Goal: Find specific page/section: Find specific page/section

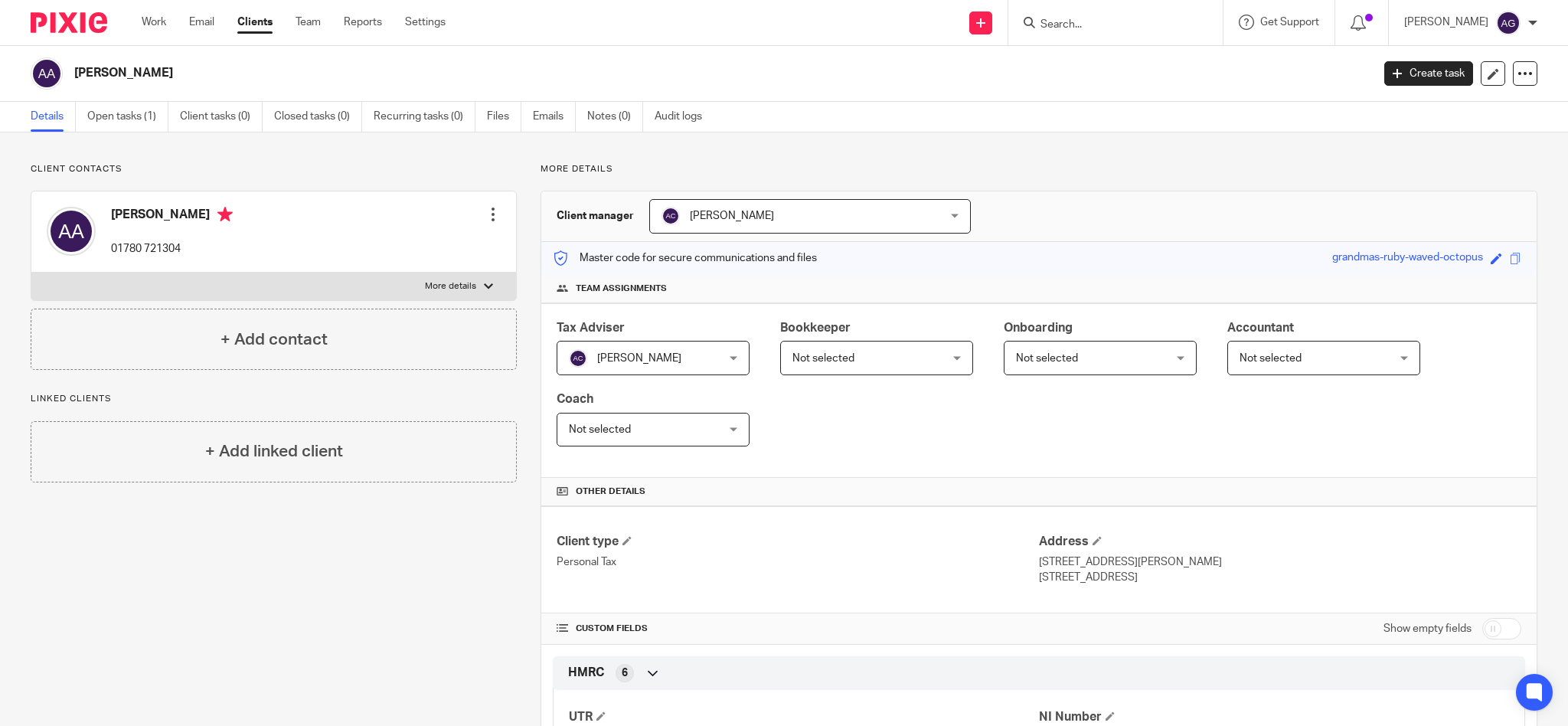
click at [1133, 6] on div at bounding box center [1115, 23] width 214 height 45
click at [1110, 26] on input "Search" at bounding box center [1108, 25] width 138 height 14
drag, startPoint x: 1103, startPoint y: 19, endPoint x: 1062, endPoint y: 17, distance: 41.0
click at [1062, 17] on div "kirt" at bounding box center [1113, 23] width 179 height 19
type input "lawton"
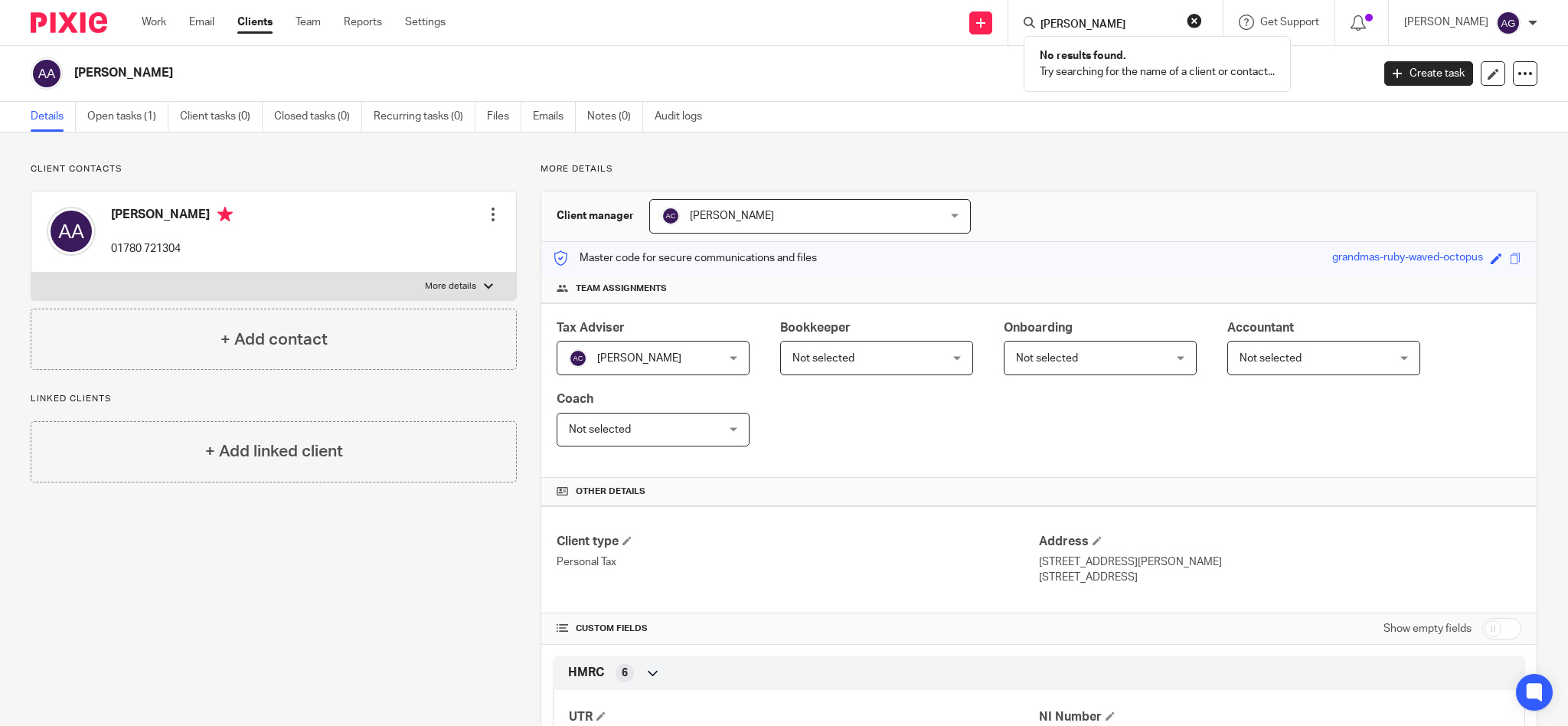
drag, startPoint x: 1145, startPoint y: 22, endPoint x: 978, endPoint y: 4, distance: 168.0
click at [978, 4] on div "Send new email Create task Add client Request signature lawton No results found…" at bounding box center [1018, 23] width 1099 height 45
type input "lea"
drag, startPoint x: 1108, startPoint y: 28, endPoint x: 1038, endPoint y: 19, distance: 70.6
click at [1038, 19] on div "Send new email Create task Add client Request signature lea Alastair Roland Lea…" at bounding box center [1018, 23] width 1099 height 45
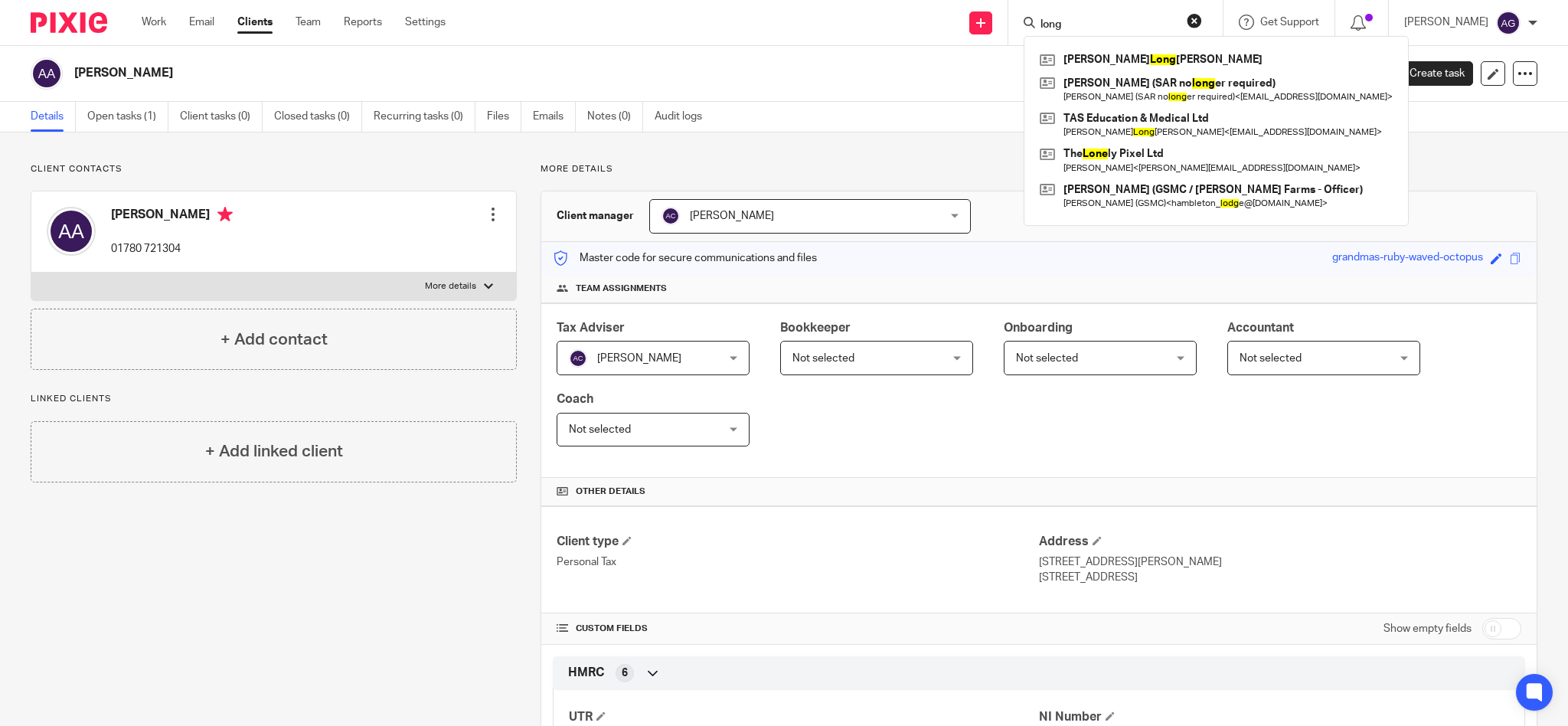
drag, startPoint x: 1106, startPoint y: 22, endPoint x: 1056, endPoint y: 10, distance: 51.4
click at [1056, 10] on div "long Anthony Long Nguyen Henry Price (SAR no long er required) Henry Price (SAR…" at bounding box center [1115, 23] width 214 height 45
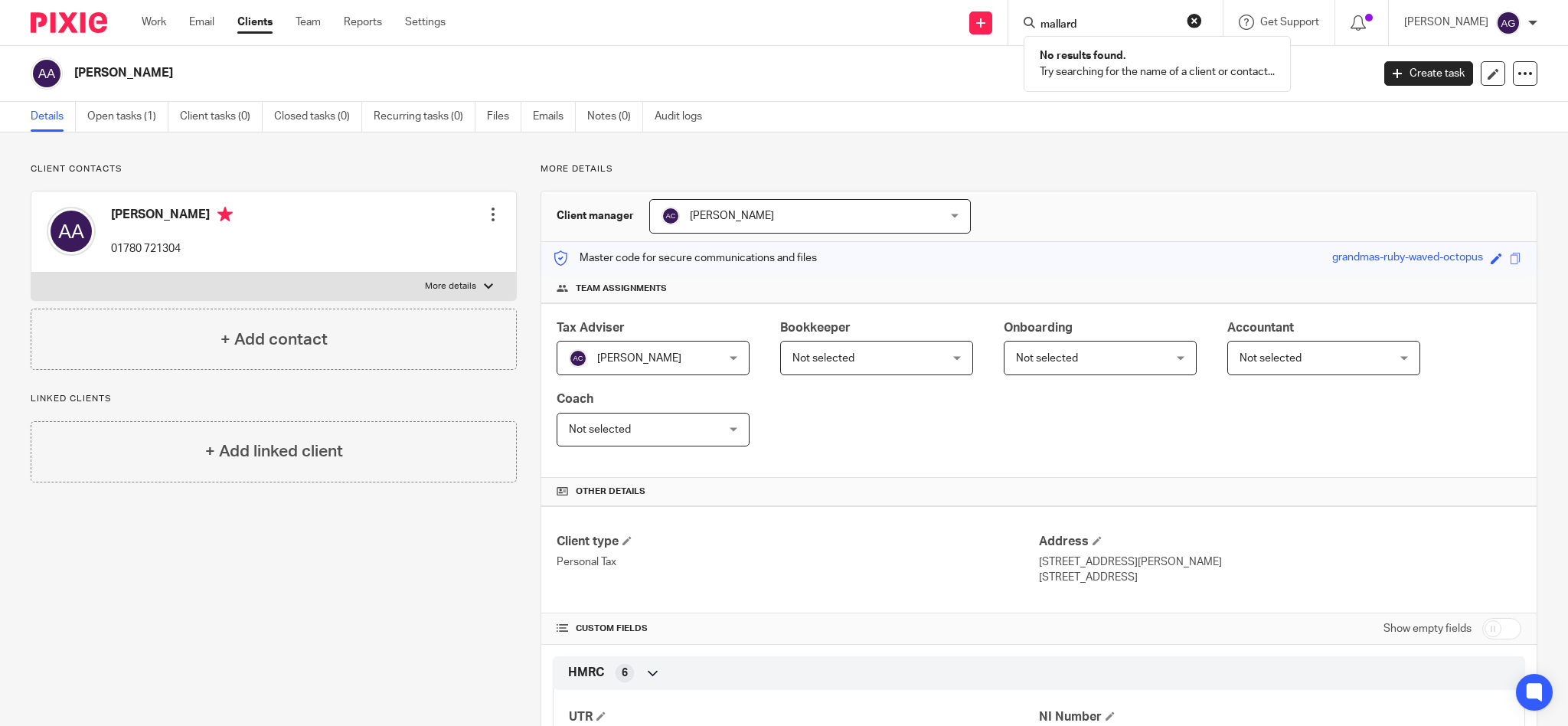
type input "mallard"
drag, startPoint x: 1129, startPoint y: 19, endPoint x: 842, endPoint y: -45, distance: 294.0
click at [842, 0] on html "Work Email Clients Team Reports Settings Work Email Clients Team Reports Settin…" at bounding box center [784, 363] width 1568 height 726
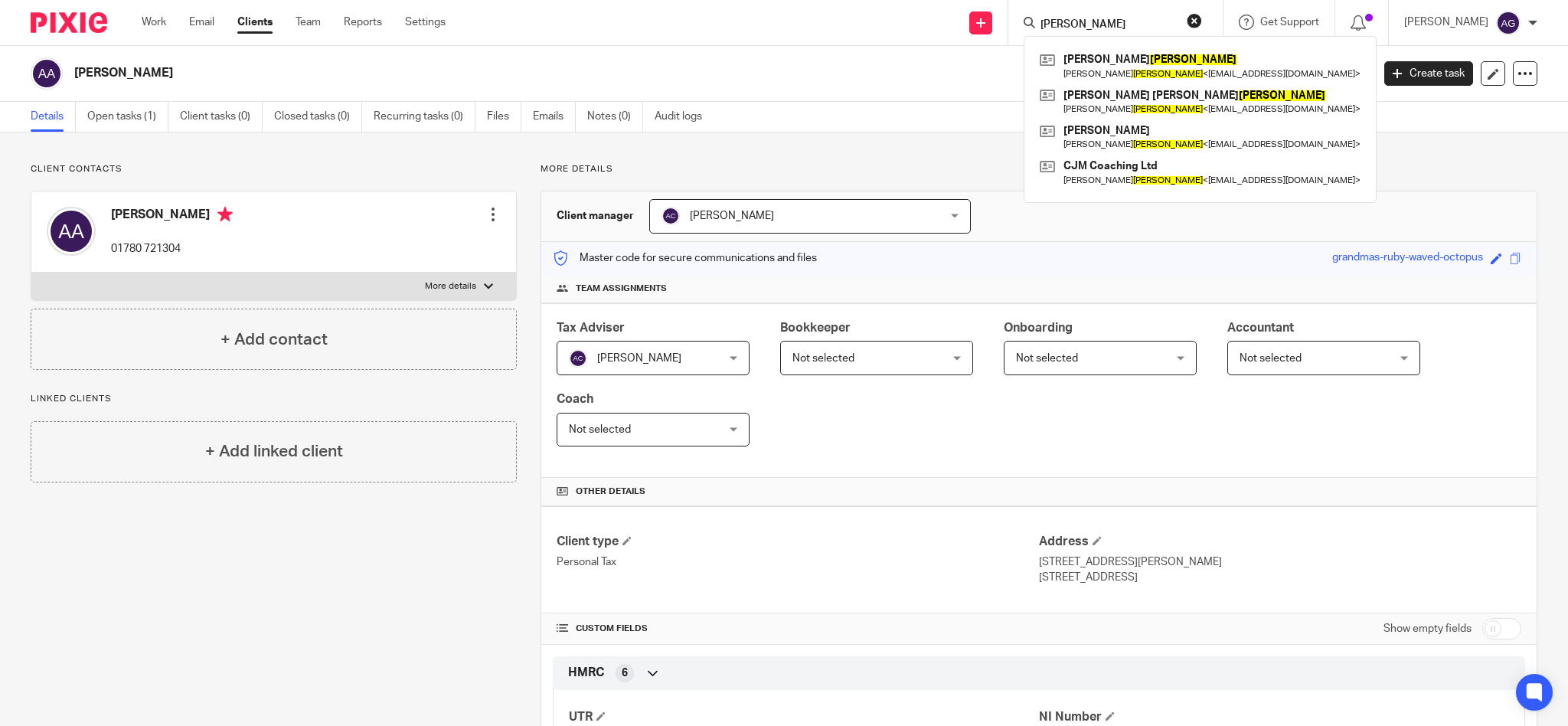
type input "marshall"
drag, startPoint x: 1132, startPoint y: 23, endPoint x: 1036, endPoint y: 12, distance: 96.6
click at [1039, 12] on div "Send new email Create task Add client Request signature marshall Karen Marshall…" at bounding box center [1018, 23] width 1099 height 45
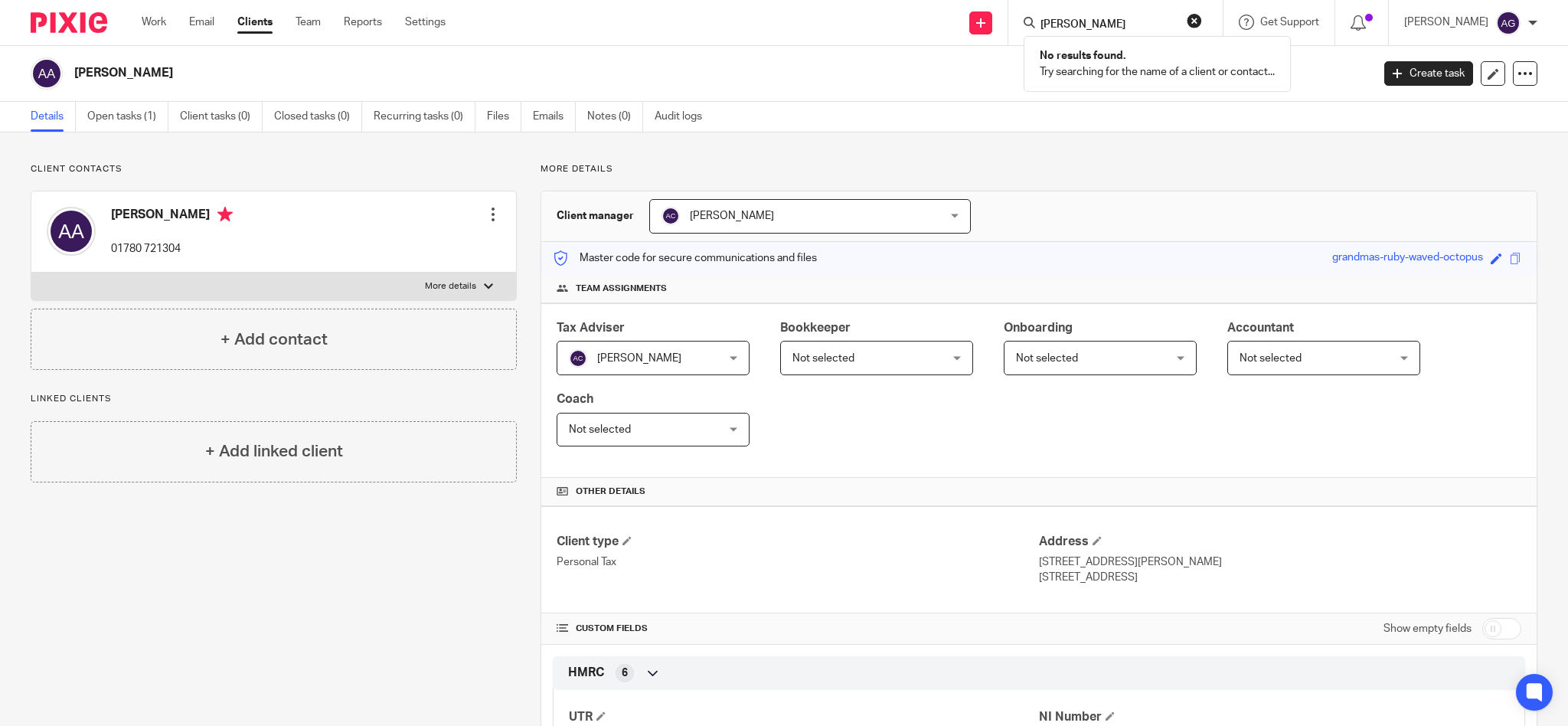
type input "mason"
drag, startPoint x: 1127, startPoint y: 18, endPoint x: 976, endPoint y: -16, distance: 154.8
click at [976, 0] on html "Work Email Clients Team Reports Settings Work Email Clients Team Reports Settin…" at bounding box center [784, 363] width 1568 height 726
drag, startPoint x: 1107, startPoint y: 25, endPoint x: 1048, endPoint y: 12, distance: 60.4
click at [1048, 12] on div "may No results found. Try searching for the name of a client or contact..." at bounding box center [1115, 23] width 214 height 45
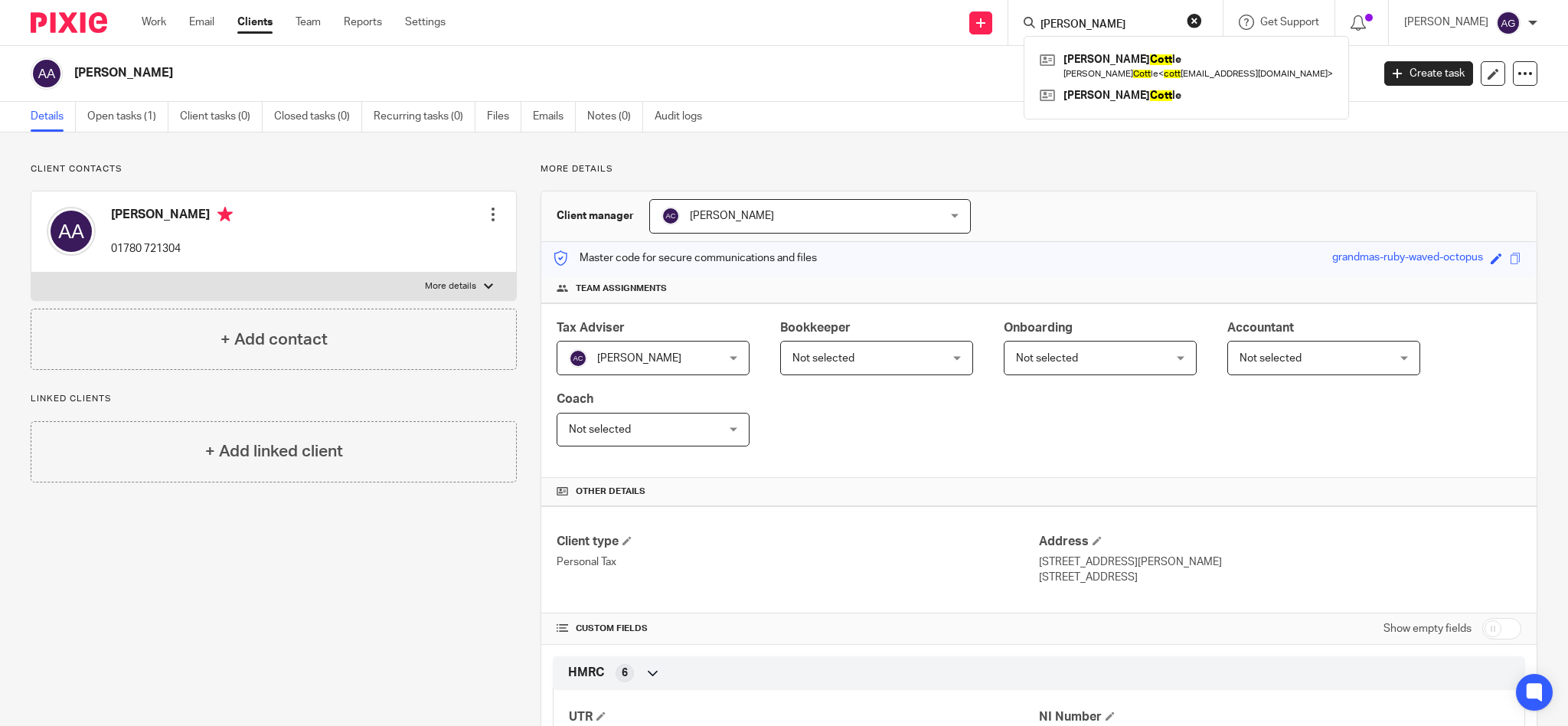
type input "scott"
drag, startPoint x: 1141, startPoint y: 11, endPoint x: 1050, endPoint y: -2, distance: 91.9
click at [1050, 0] on html "Work Email Clients Team Reports Settings Work Email Clients Team Reports Settin…" at bounding box center [784, 363] width 1568 height 726
click at [1136, 23] on input "Search" at bounding box center [1108, 25] width 138 height 14
drag, startPoint x: 1137, startPoint y: 22, endPoint x: 1059, endPoint y: 19, distance: 78.1
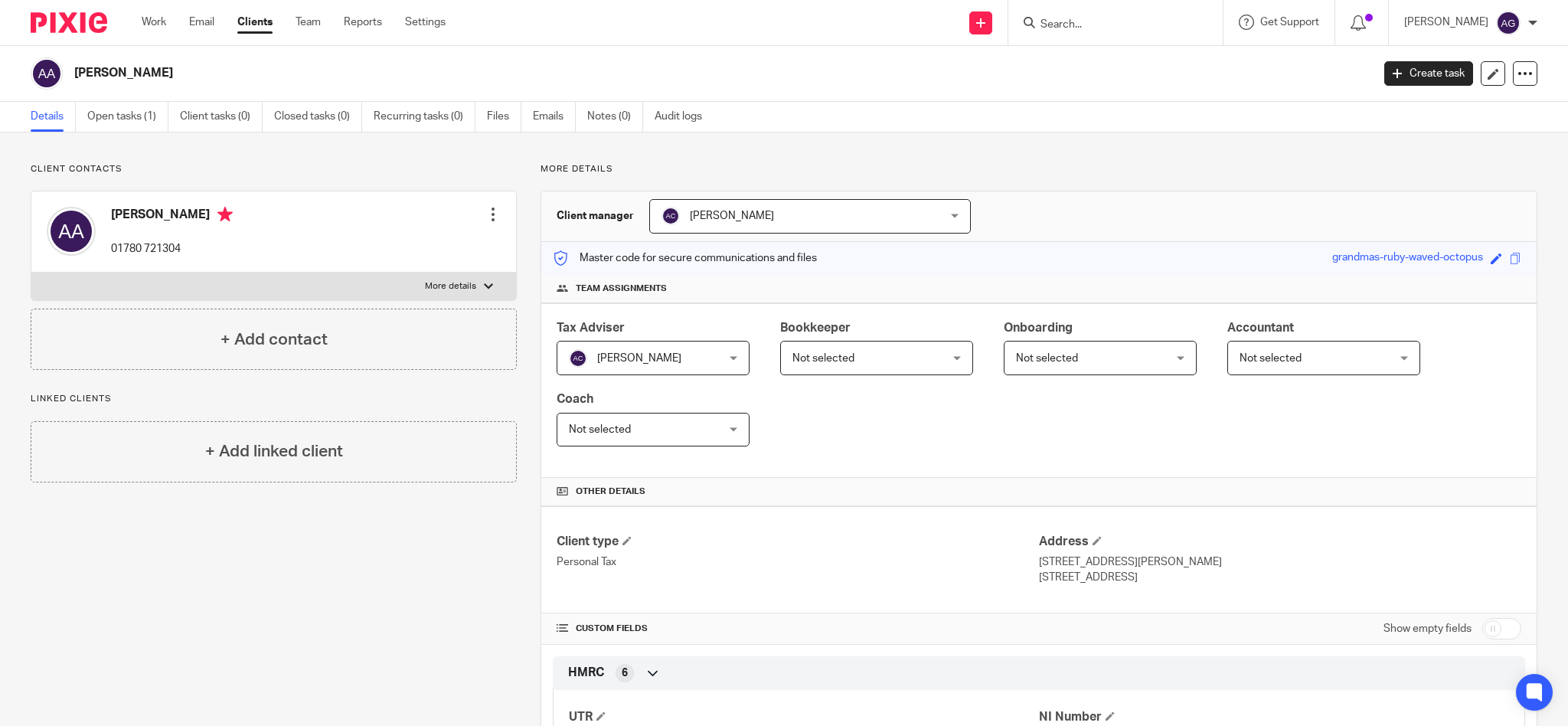
click at [1059, 19] on div at bounding box center [1115, 23] width 214 height 45
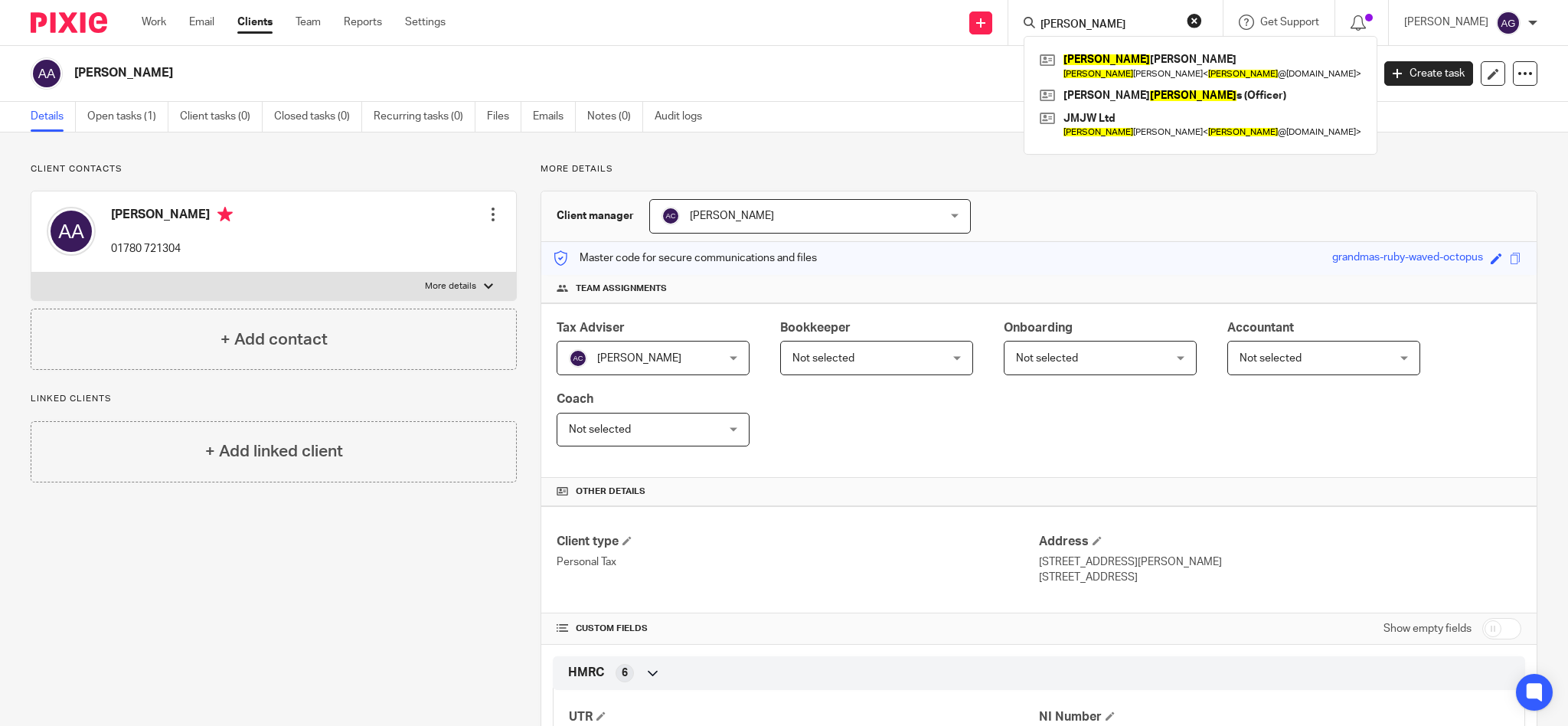
type input "jacob"
drag, startPoint x: 1124, startPoint y: 19, endPoint x: 955, endPoint y: -2, distance: 170.3
click at [955, 0] on html "Work Email Clients Team Reports Settings Work Email Clients Team Reports Settin…" at bounding box center [784, 363] width 1568 height 726
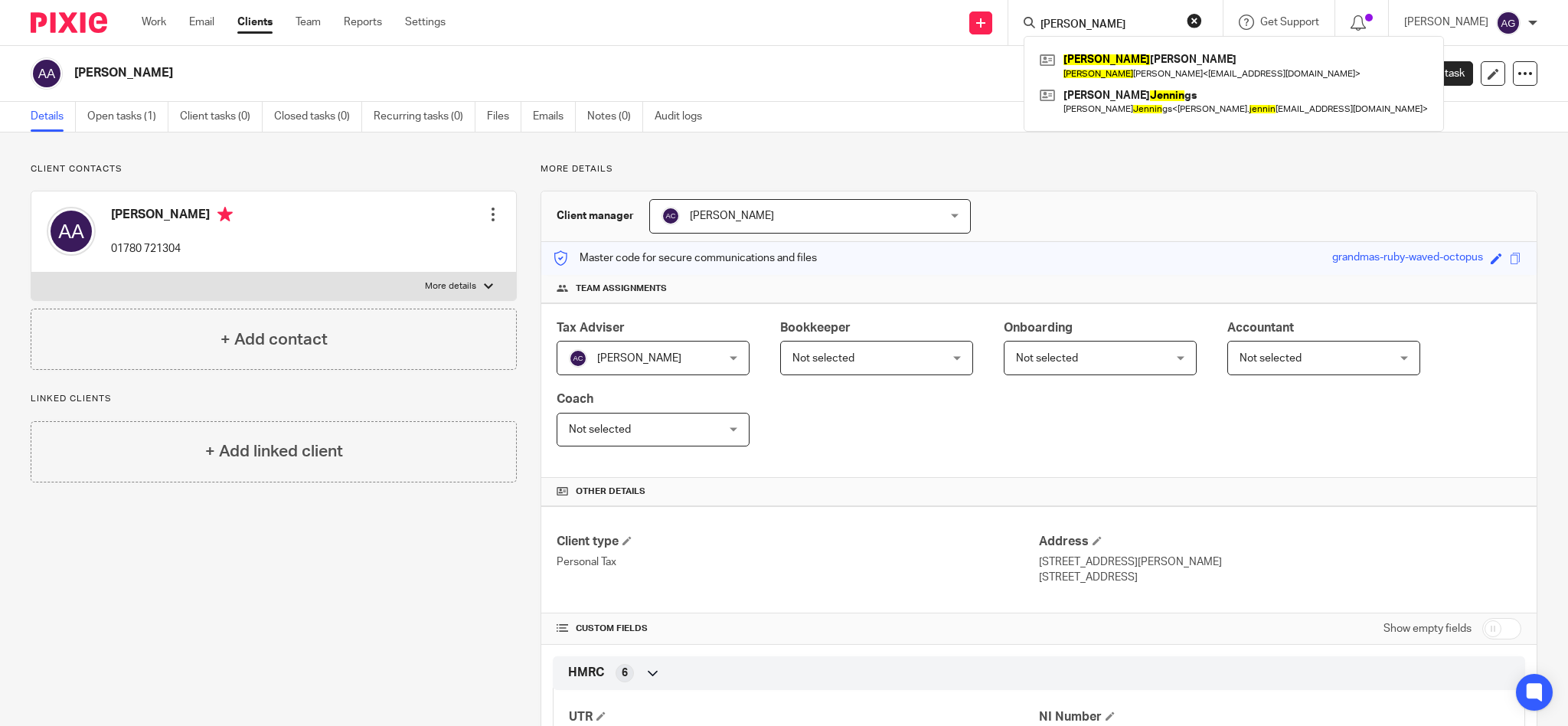
type input "jennif"
drag, startPoint x: 1129, startPoint y: 17, endPoint x: 950, endPoint y: -16, distance: 182.0
click at [950, 0] on html "Work Email Clients Team Reports Settings Work Email Clients Team Reports Settin…" at bounding box center [784, 363] width 1568 height 726
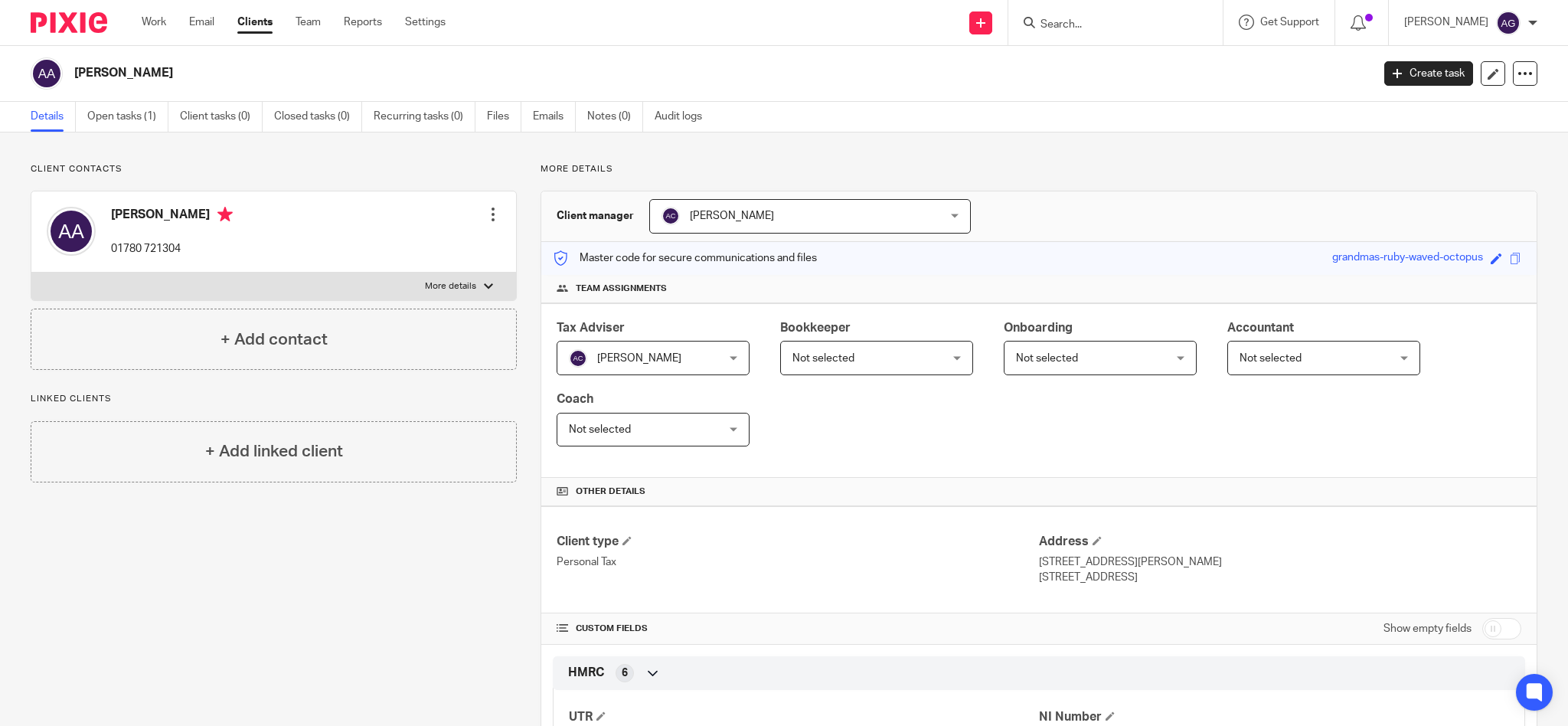
click at [1090, 23] on input "Search" at bounding box center [1108, 25] width 138 height 14
type input "lor"
drag, startPoint x: 1111, startPoint y: 19, endPoint x: 1030, endPoint y: 13, distance: 81.2
click at [1030, 13] on div "Send new email Create task Add client Request signature lor Lor na McShane Lor …" at bounding box center [1018, 23] width 1099 height 45
drag, startPoint x: 1153, startPoint y: 14, endPoint x: 1131, endPoint y: 21, distance: 23.1
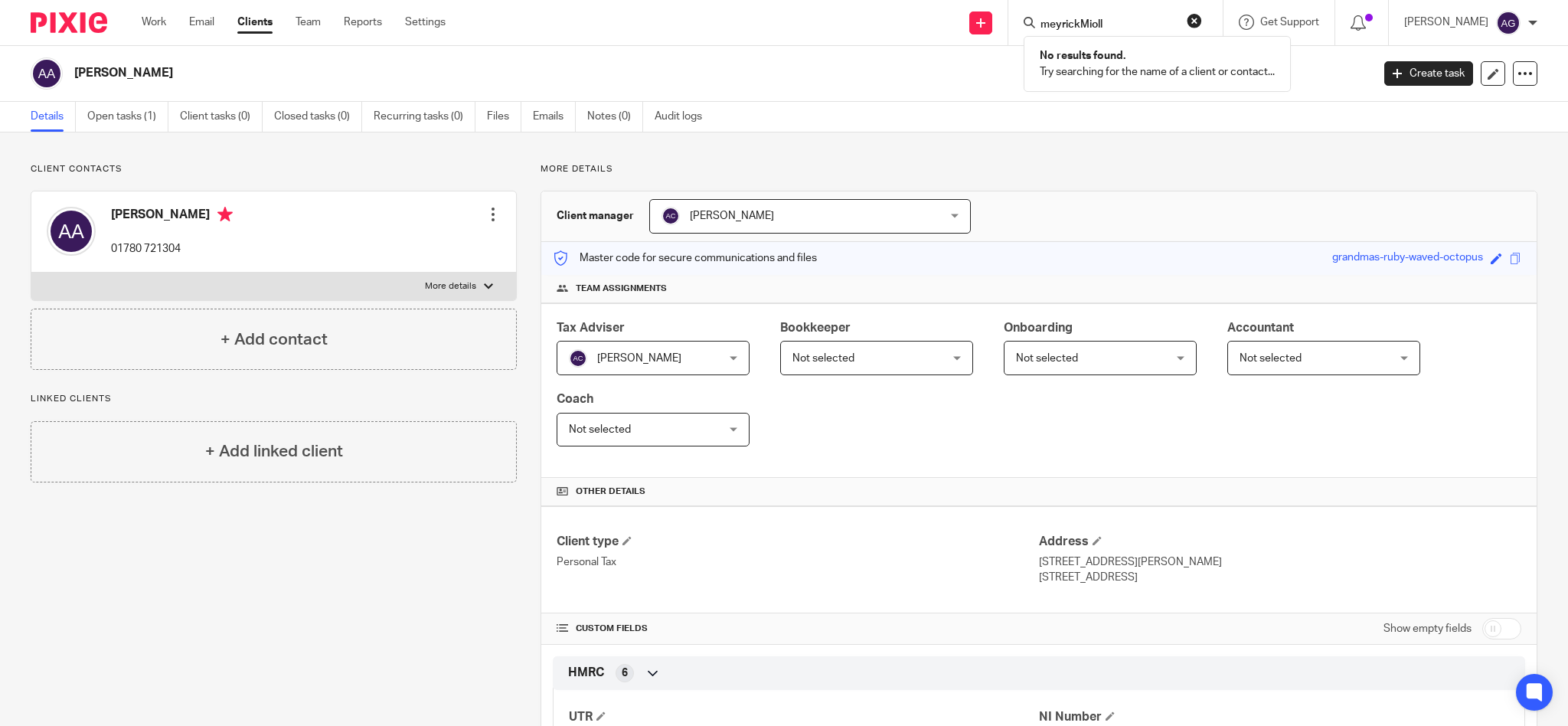
click at [1131, 21] on form "meyrickMioll" at bounding box center [1121, 23] width 163 height 19
drag, startPoint x: 1124, startPoint y: 20, endPoint x: 1026, endPoint y: 17, distance: 98.0
click at [1056, 15] on div "meyrickMioll No results found. Try searching for the name of a client or contac…" at bounding box center [1115, 23] width 214 height 45
drag, startPoint x: 1123, startPoint y: 24, endPoint x: 1049, endPoint y: 19, distance: 74.2
click at [1063, 18] on div "millar" at bounding box center [1113, 23] width 179 height 19
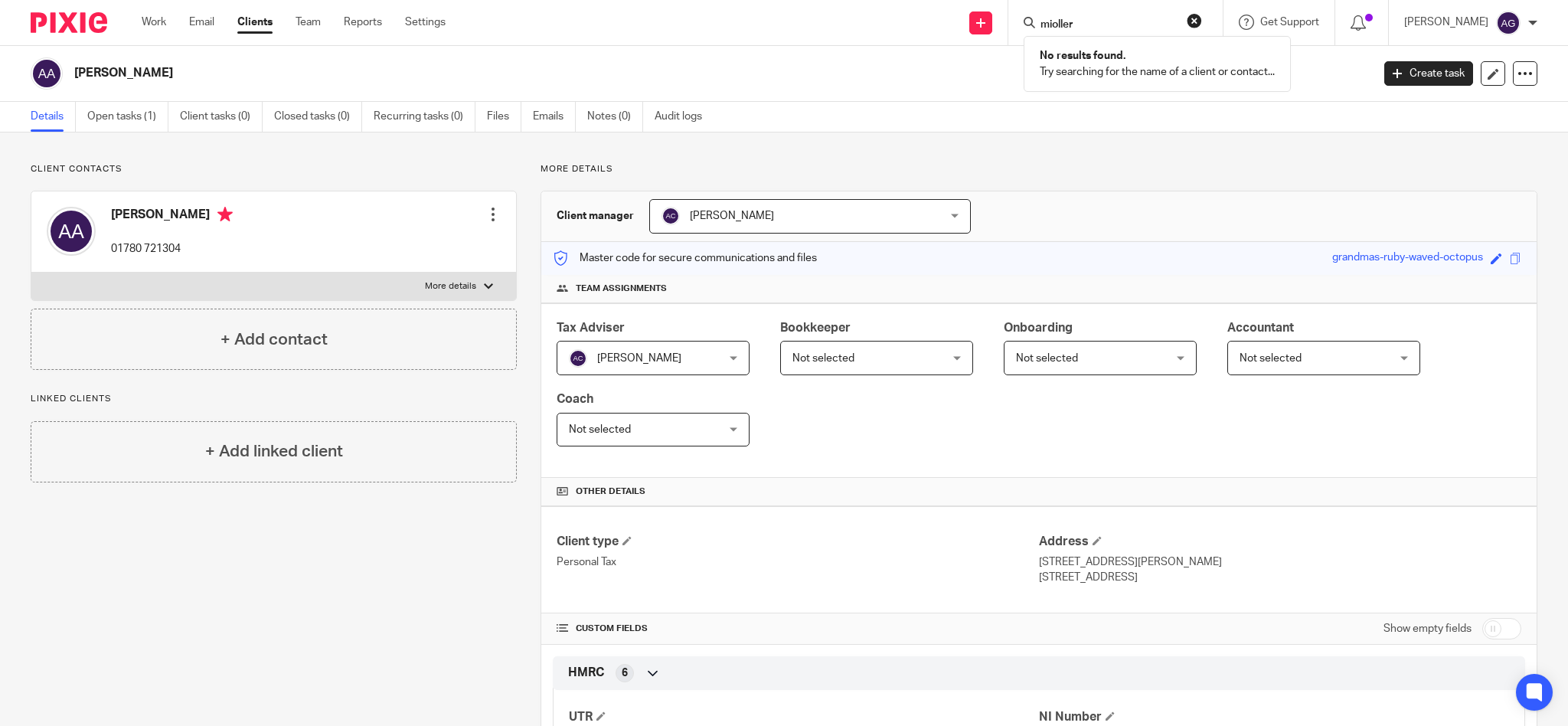
type input "mioller"
drag, startPoint x: 1048, startPoint y: -1, endPoint x: 920, endPoint y: -20, distance: 129.4
click at [920, 0] on html "Work Email Clients Team Reports Settings Work Email Clients Team Reports Settin…" at bounding box center [784, 363] width 1568 height 726
click at [1095, 19] on input "Search" at bounding box center [1108, 25] width 138 height 14
click at [1119, 19] on input "Search" at bounding box center [1108, 25] width 138 height 14
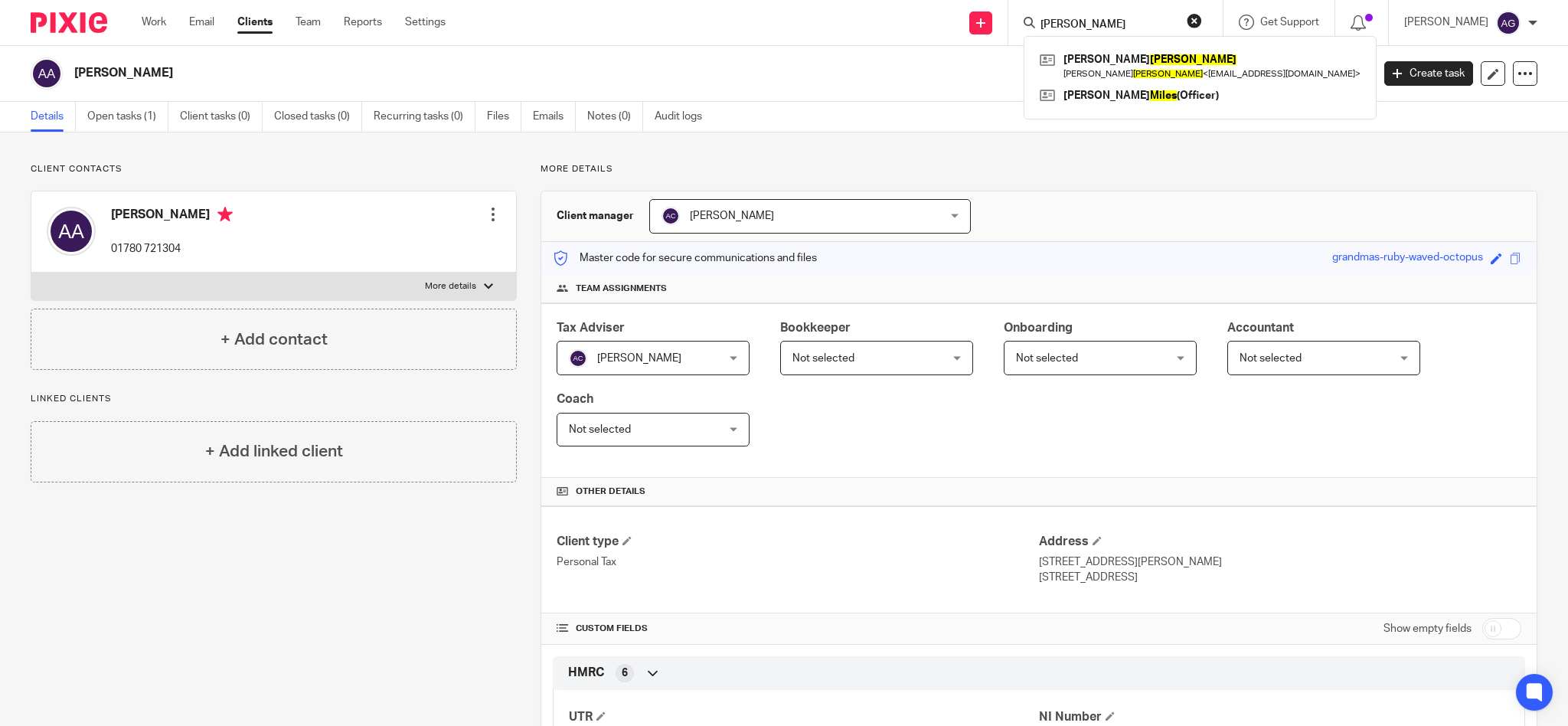
type input "mills"
drag, startPoint x: 1190, startPoint y: 21, endPoint x: 932, endPoint y: -19, distance: 261.1
click at [932, 0] on html "Work Email Clients Team Reports Settings Work Email Clients Team Reports Settin…" at bounding box center [784, 363] width 1568 height 726
type input "milward"
drag, startPoint x: 1140, startPoint y: 21, endPoint x: 1042, endPoint y: 8, distance: 98.9
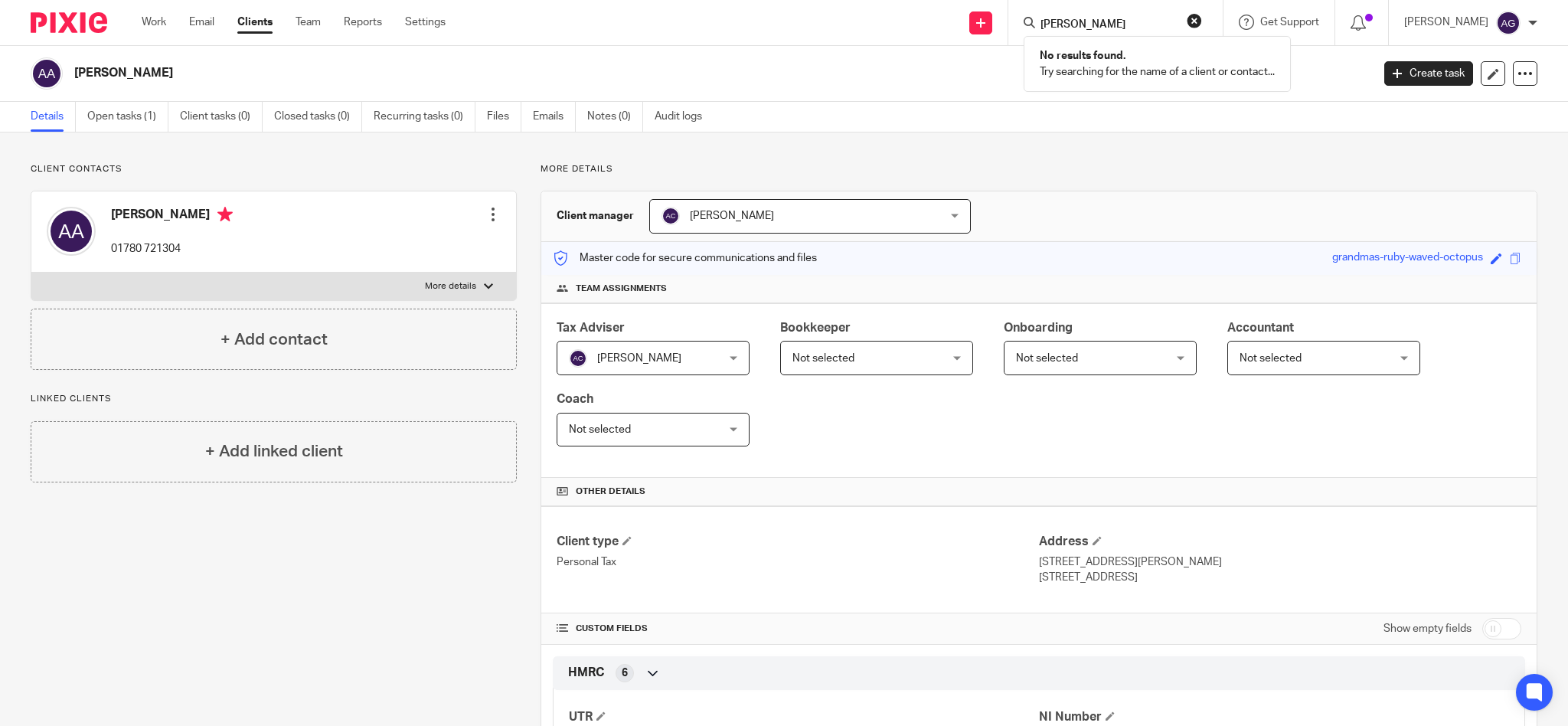
click at [1042, 8] on div "Send new email Create task Add client Request signature milward No results foun…" at bounding box center [1018, 23] width 1099 height 45
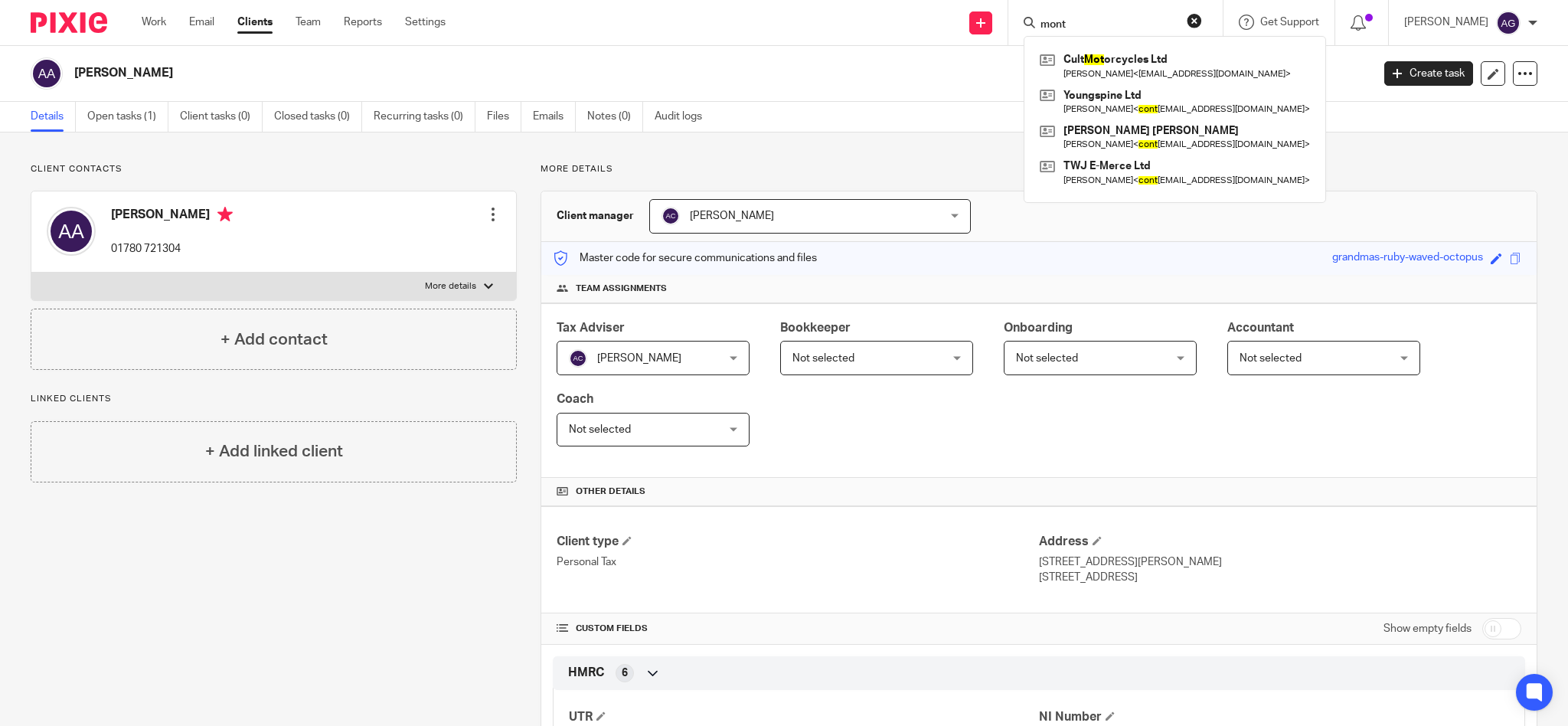
type input "mont"
drag, startPoint x: 1142, startPoint y: 17, endPoint x: 1127, endPoint y: 17, distance: 15.0
click at [1131, 17] on form "mont" at bounding box center [1121, 23] width 163 height 19
drag, startPoint x: 1109, startPoint y: 20, endPoint x: 1030, endPoint y: 5, distance: 80.4
click at [1030, 5] on div "Send new email Create task Add client Request signature mont Cult Mot orcycles …" at bounding box center [1018, 23] width 1099 height 45
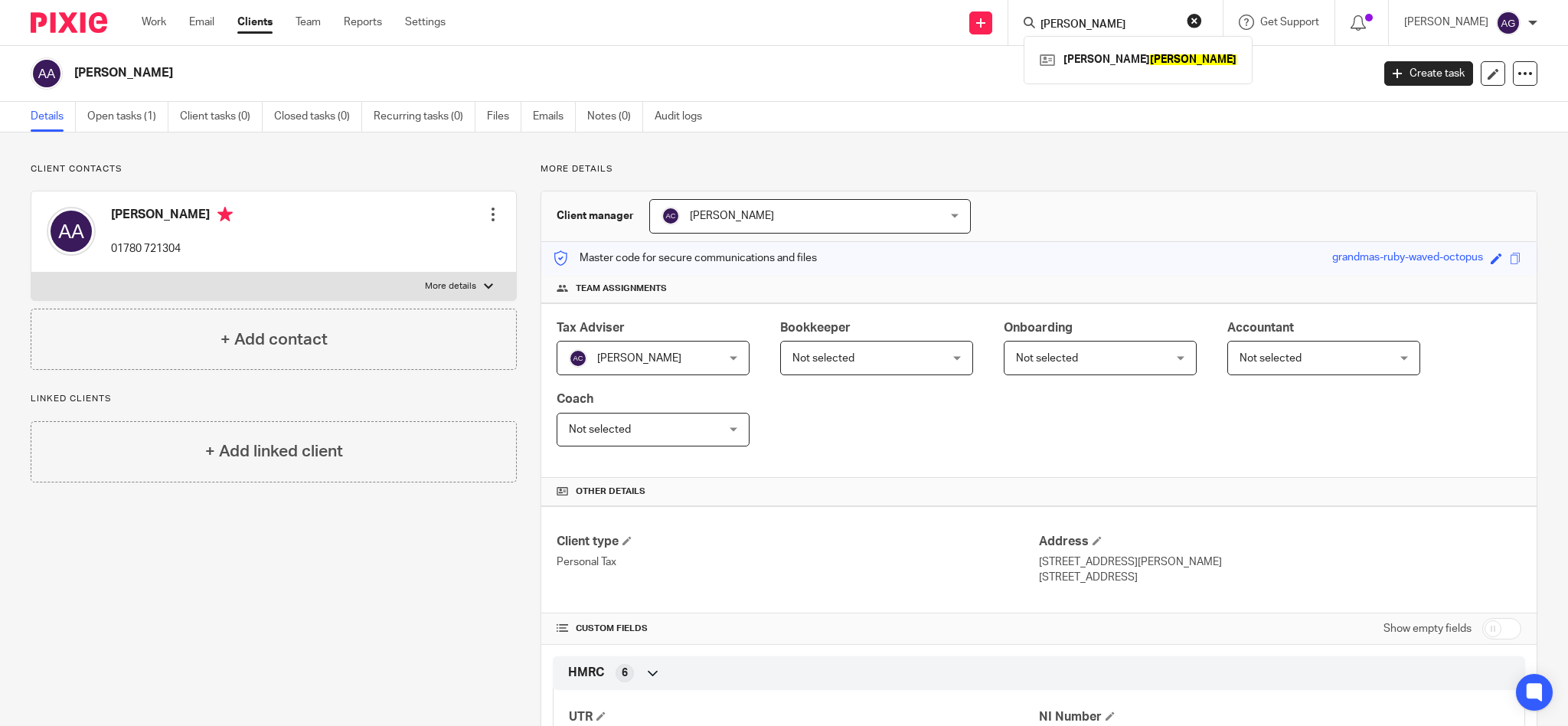
type input "moore"
drag, startPoint x: 1127, startPoint y: 16, endPoint x: 839, endPoint y: -29, distance: 291.5
click at [839, 0] on html "Work Email Clients Team Reports Settings Work Email Clients Team Reports Settin…" at bounding box center [784, 363] width 1568 height 726
click at [1107, 17] on form at bounding box center [1121, 23] width 163 height 19
click at [1106, 23] on input "Search" at bounding box center [1108, 25] width 138 height 14
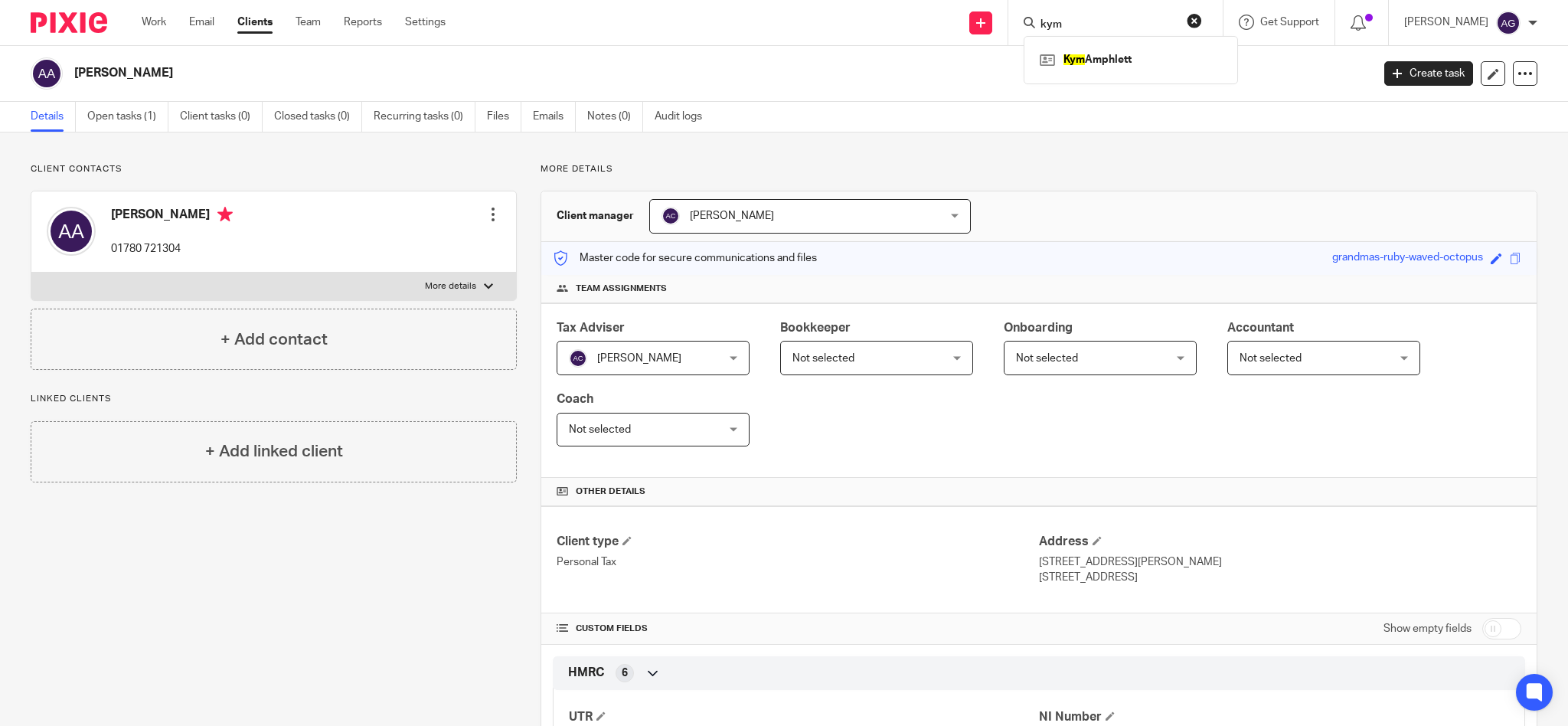
type input "kym"
click at [1148, 55] on link at bounding box center [1131, 59] width 190 height 23
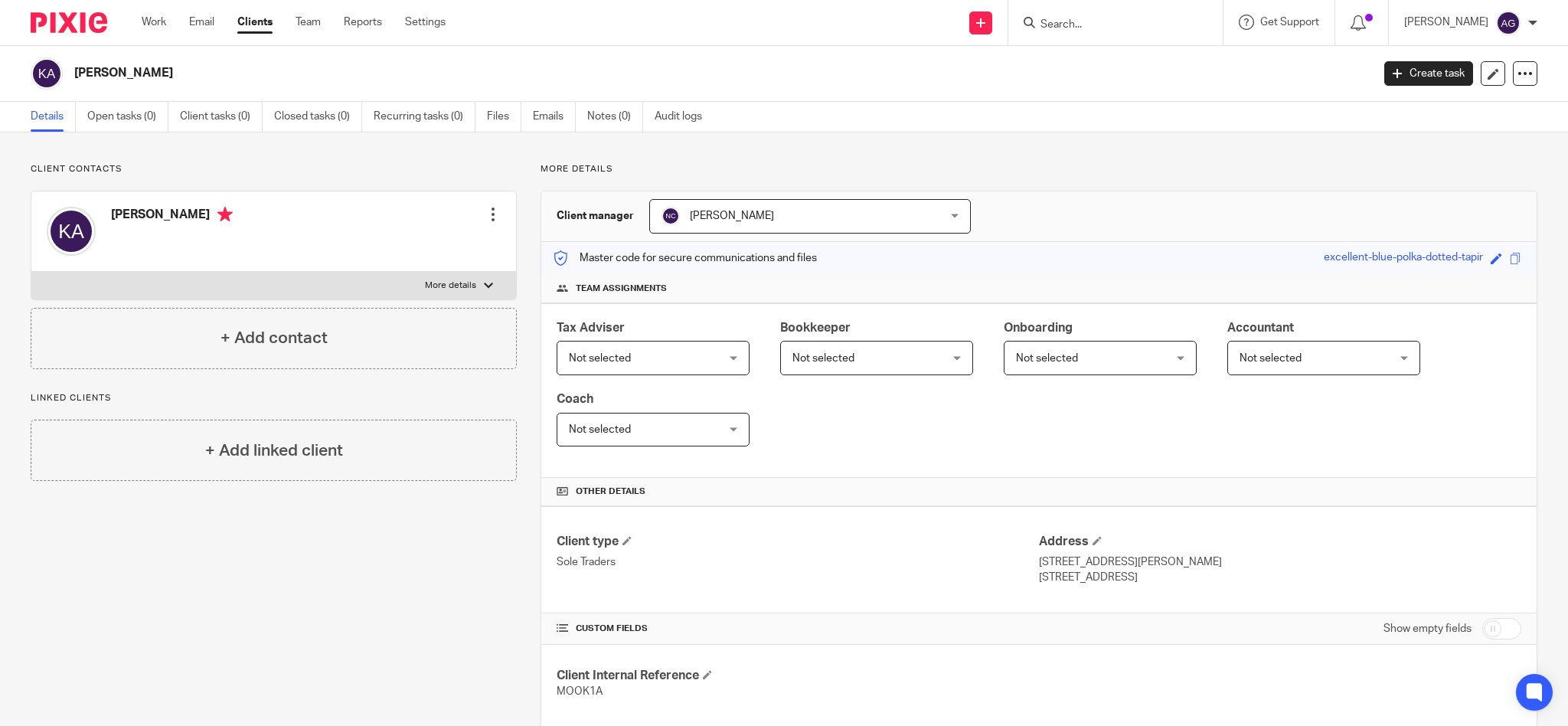
click at [490, 213] on div at bounding box center [493, 214] width 15 height 15
click at [399, 239] on link "Edit contact" at bounding box center [419, 249] width 147 height 23
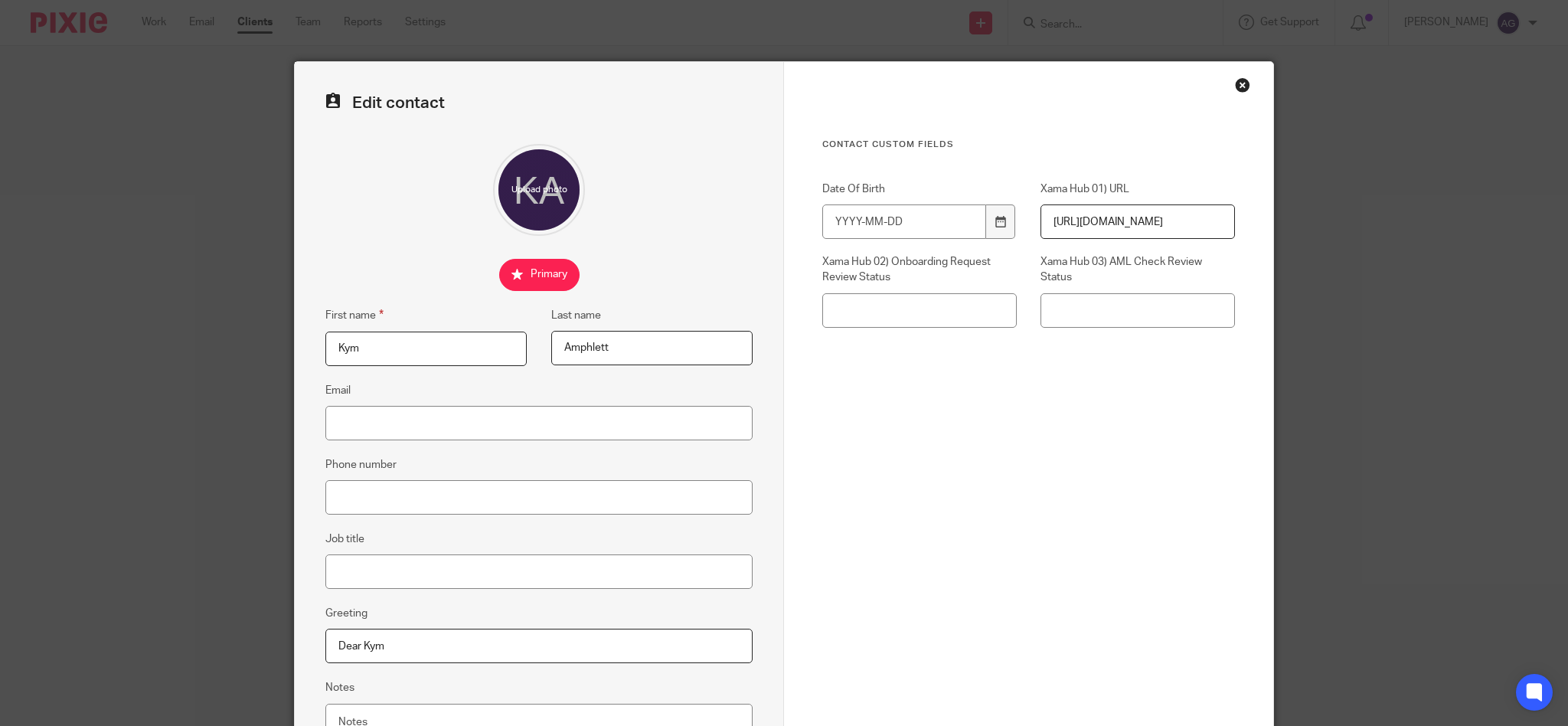
click at [1240, 84] on div "Close this dialog window" at bounding box center [1242, 85] width 15 height 15
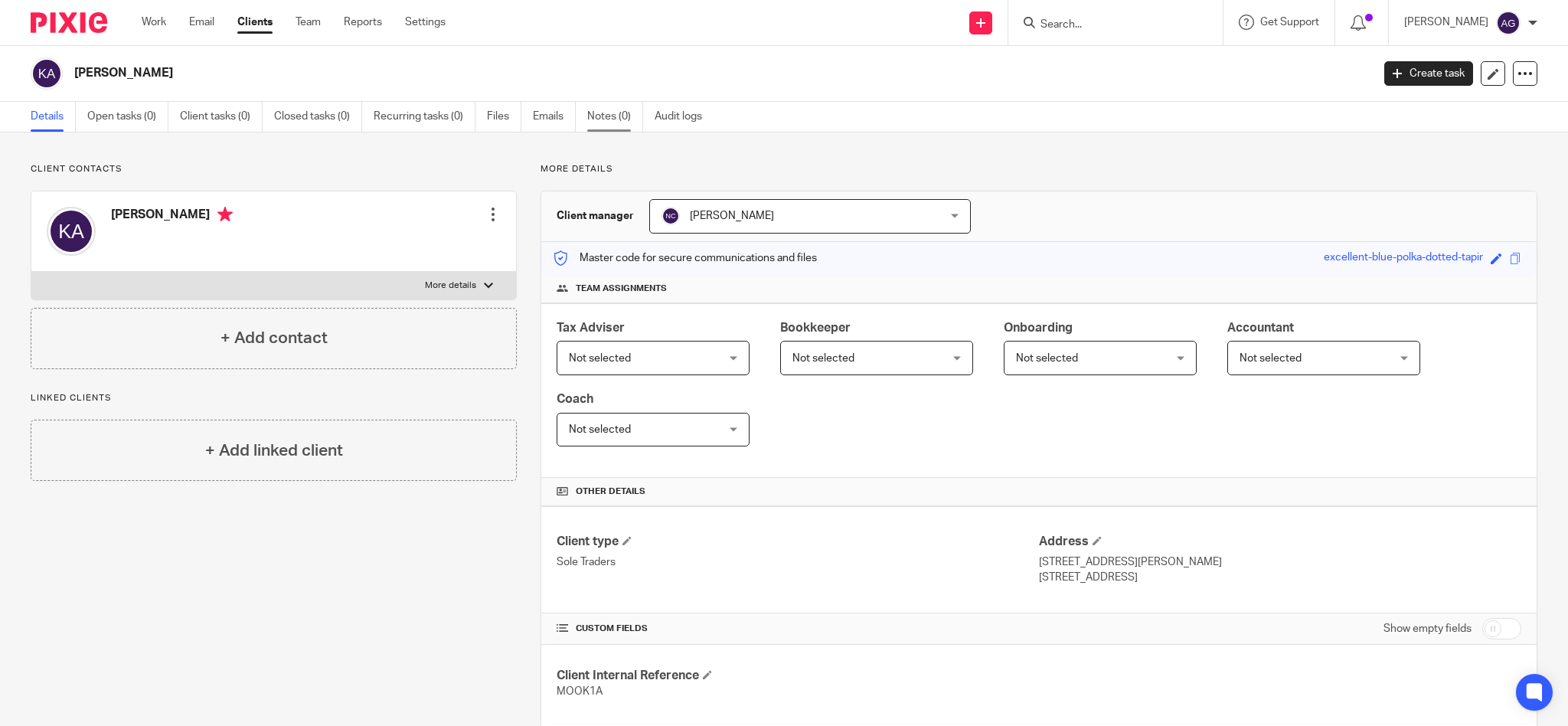
click at [602, 118] on link "Notes (0)" at bounding box center [614, 116] width 55 height 30
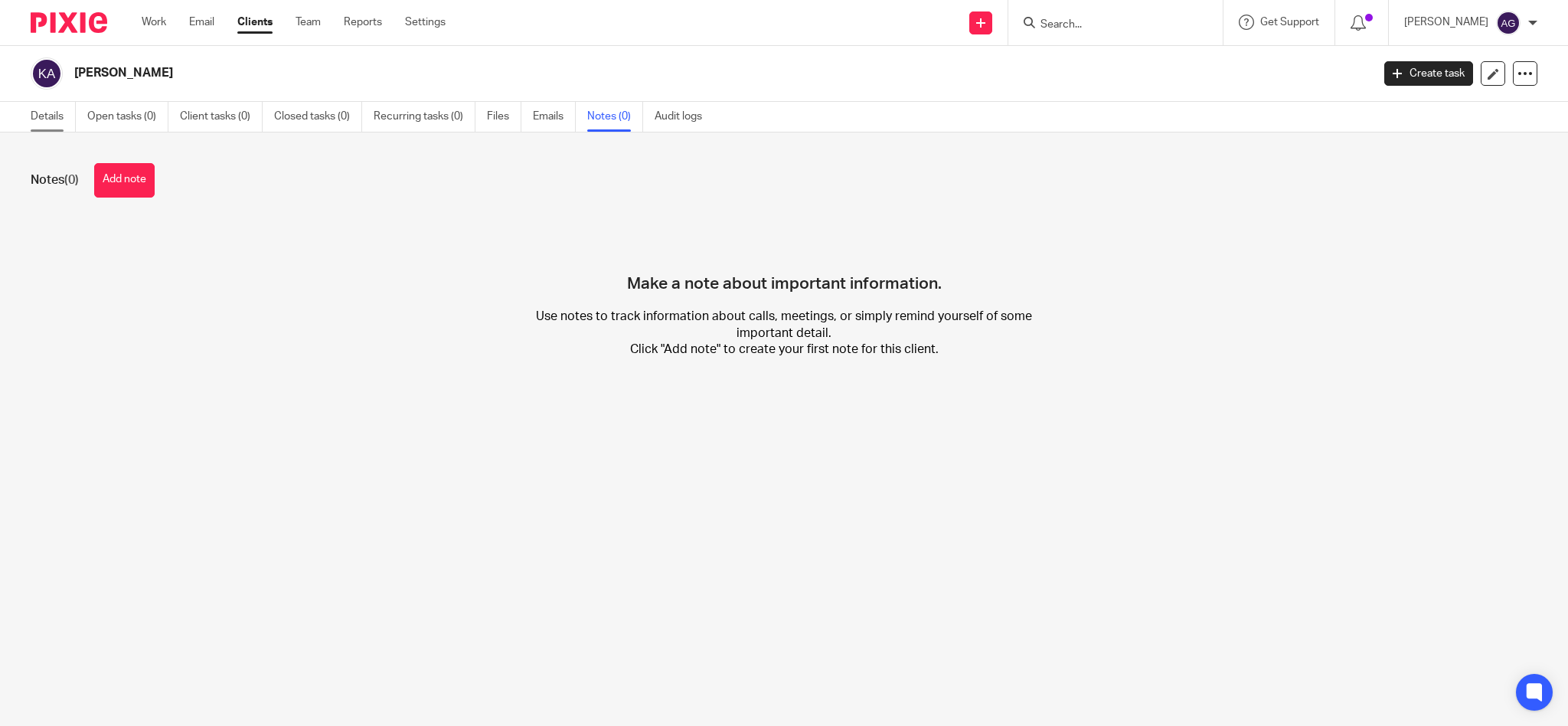
click at [43, 116] on link "Details" at bounding box center [54, 116] width 45 height 30
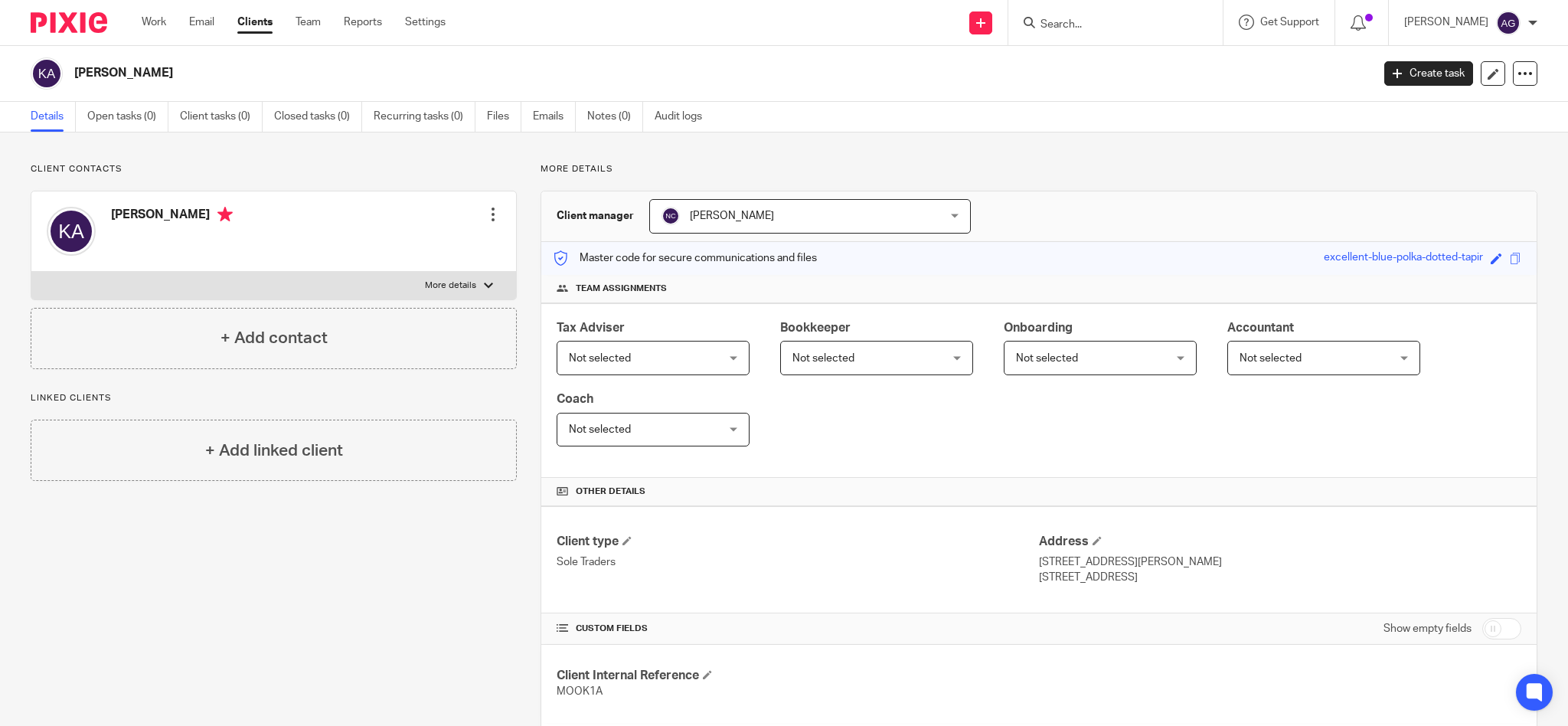
click at [489, 213] on div at bounding box center [493, 214] width 15 height 15
click at [411, 251] on link "Edit contact" at bounding box center [419, 249] width 147 height 23
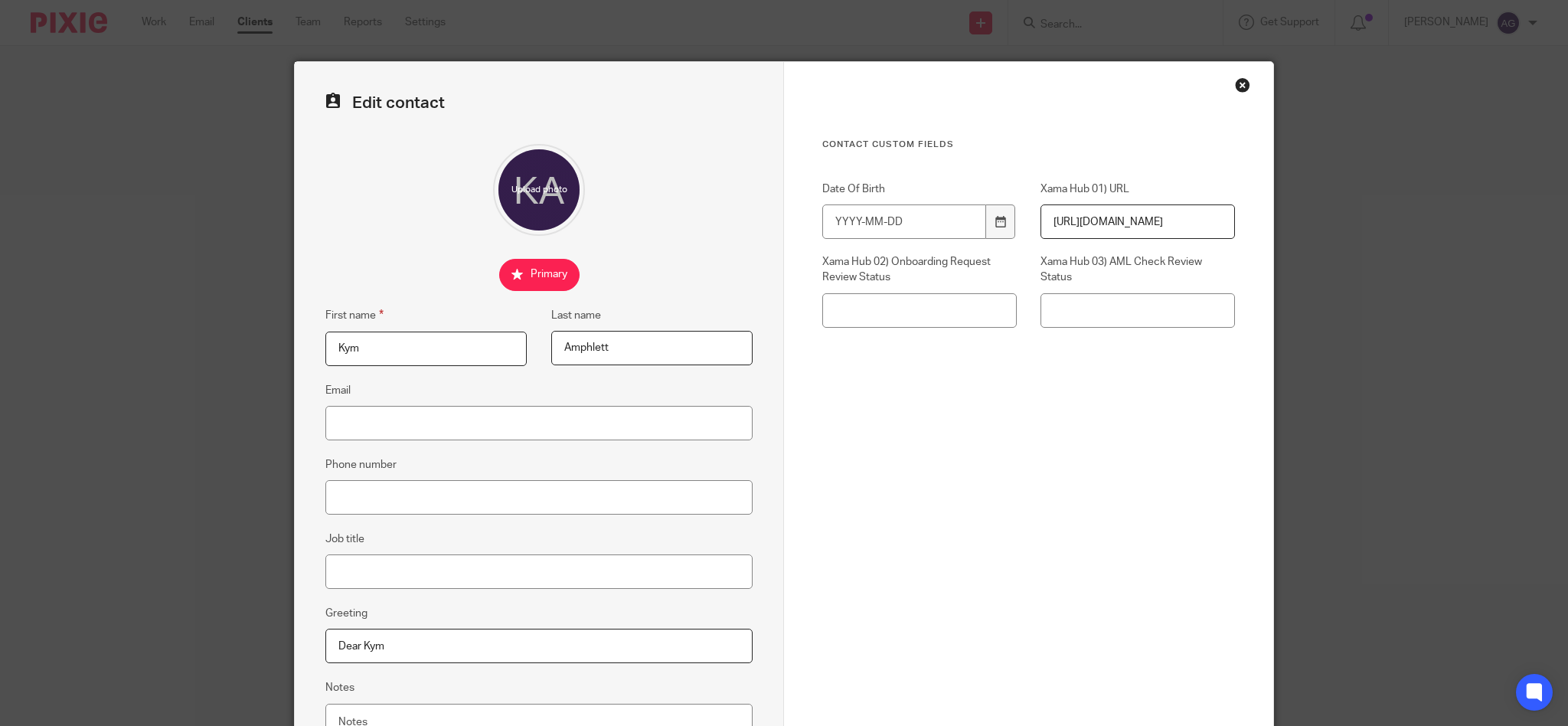
click at [1240, 84] on div "Close this dialog window" at bounding box center [1242, 85] width 15 height 15
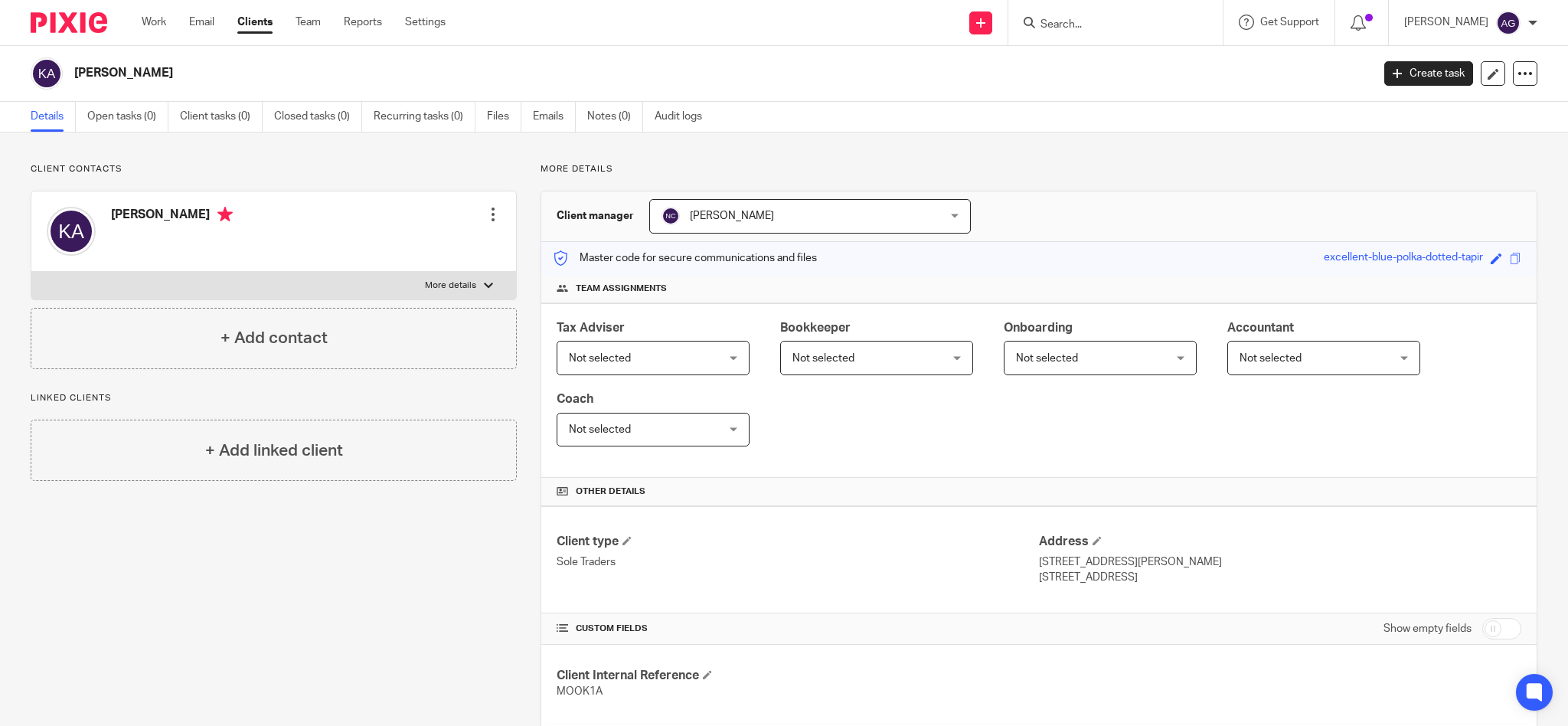
click at [1109, 23] on input "Search" at bounding box center [1108, 25] width 138 height 14
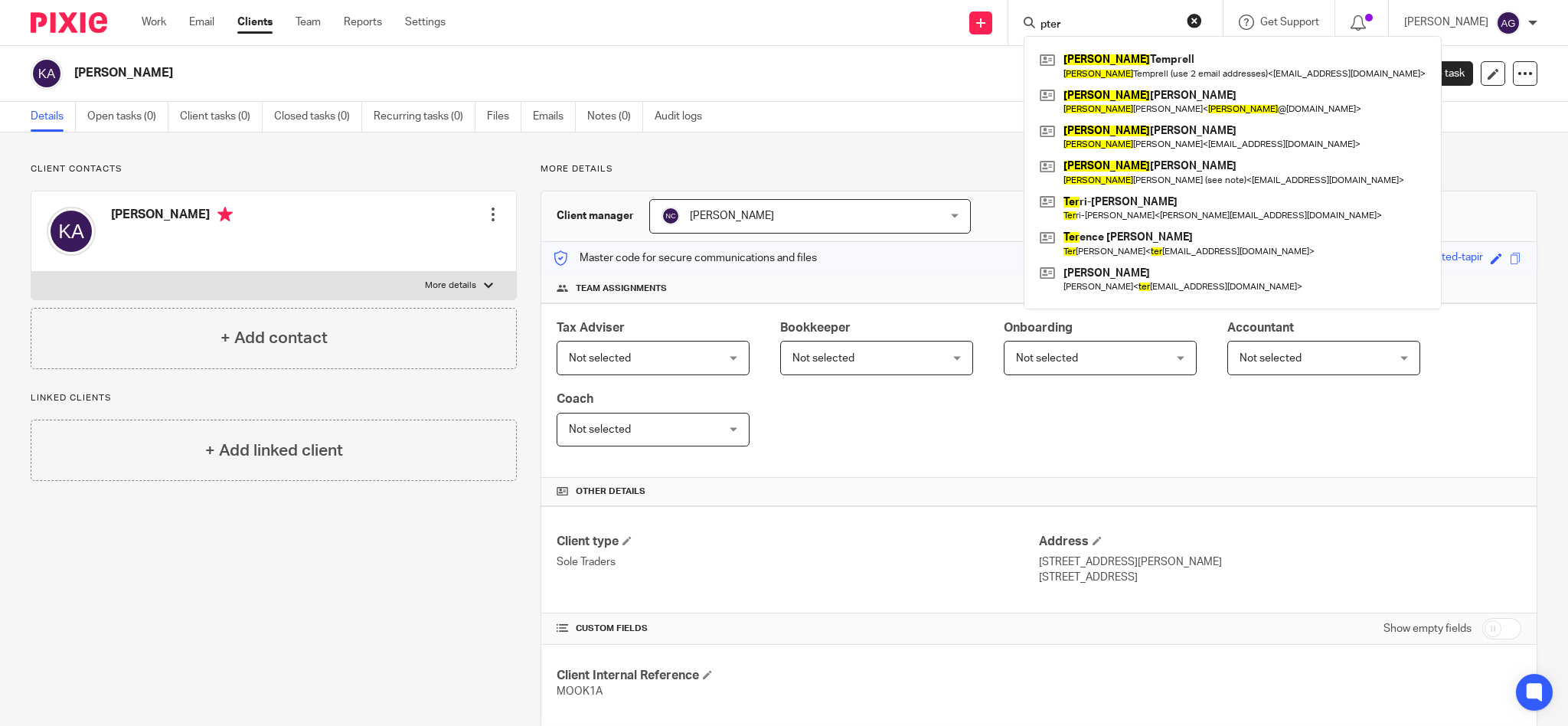
type input "pter"
drag, startPoint x: 1140, startPoint y: 19, endPoint x: 994, endPoint y: 38, distance: 147.2
click at [995, 39] on div "Send new email Create task Add client Request signature pter [PERSON_NAME] [PER…" at bounding box center [1018, 23] width 1099 height 45
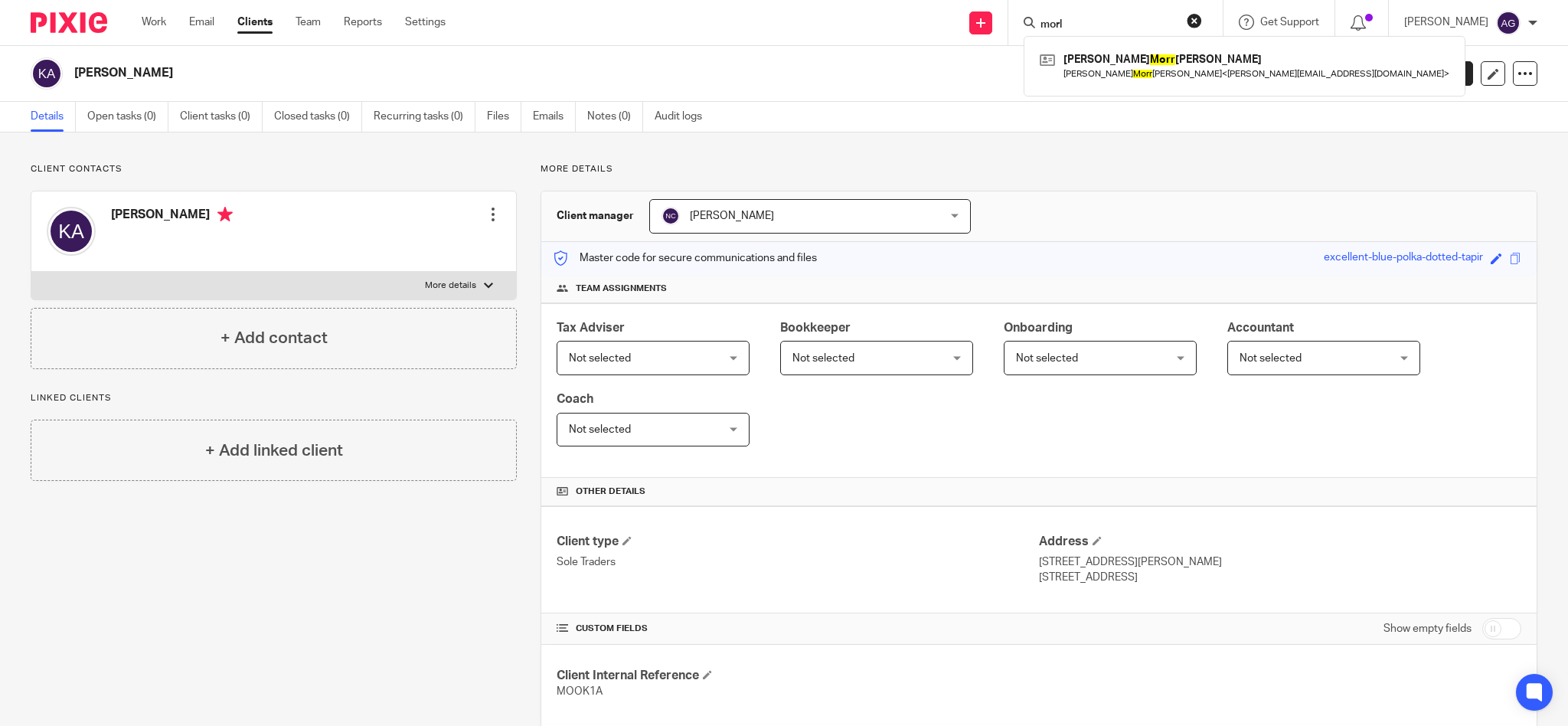
type input "morl"
click at [1107, 17] on form "morl" at bounding box center [1121, 23] width 163 height 19
drag, startPoint x: 1112, startPoint y: 23, endPoint x: 1037, endPoint y: 12, distance: 75.8
click at [1039, 12] on div "Send new email Create task Add client Request signature morl [PERSON_NAME] [PER…" at bounding box center [1018, 23] width 1099 height 45
type input "[PERSON_NAME]"
